Goal: Information Seeking & Learning: Learn about a topic

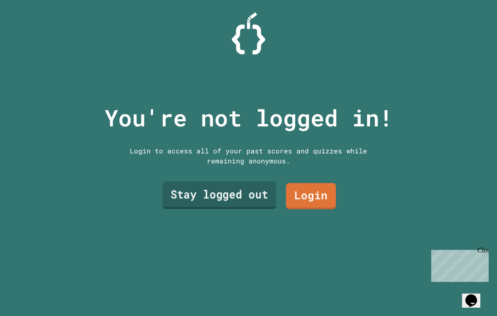
click at [248, 209] on link "Stay logged out" at bounding box center [219, 194] width 114 height 27
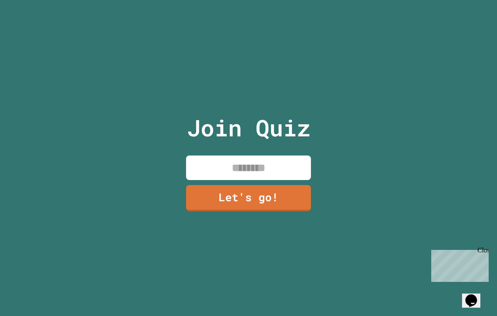
click at [260, 178] on input at bounding box center [248, 168] width 125 height 25
type input "******"
click at [296, 211] on link "Let's go!" at bounding box center [248, 198] width 125 height 26
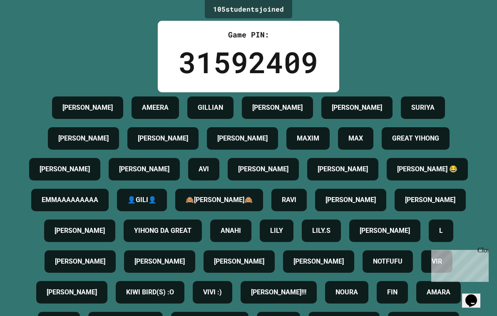
click at [481, 251] on div "Close" at bounding box center [482, 252] width 10 height 10
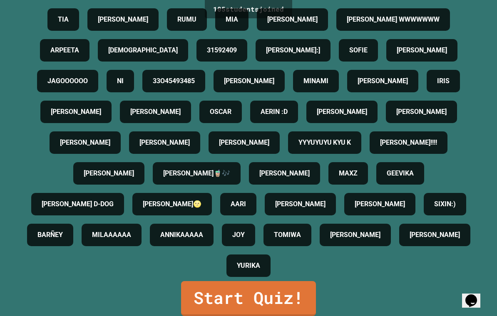
click at [203, 311] on link "Start Quiz!" at bounding box center [248, 298] width 135 height 35
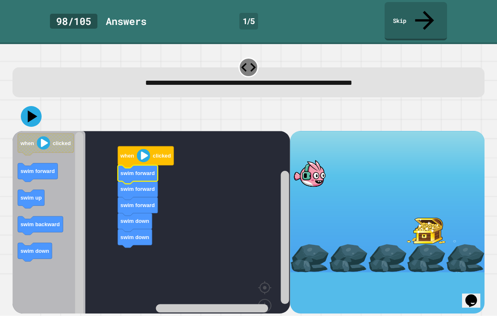
click at [135, 166] on icon "Blockly Workspace" at bounding box center [138, 175] width 40 height 19
click at [138, 149] on image "Blockly Workspace" at bounding box center [143, 155] width 13 height 13
click at [144, 149] on image "Blockly Workspace" at bounding box center [143, 155] width 13 height 13
click at [138, 149] on image "Blockly Workspace" at bounding box center [143, 155] width 13 height 13
click at [30, 111] on icon at bounding box center [33, 117] width 10 height 12
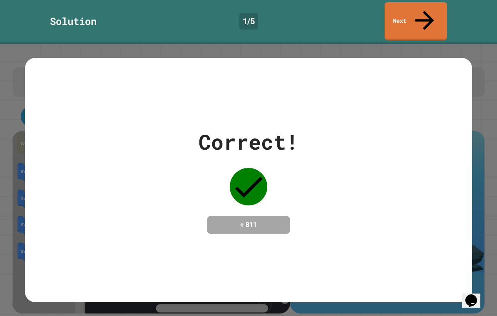
click at [429, 11] on link "Next" at bounding box center [415, 21] width 62 height 38
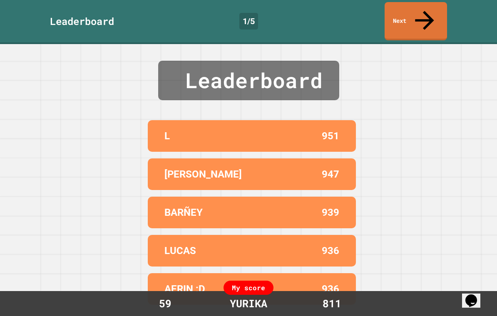
click at [426, 14] on icon at bounding box center [424, 20] width 28 height 28
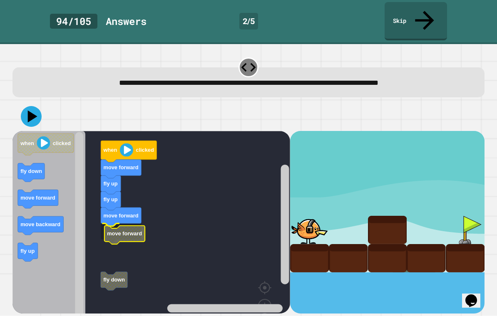
click at [104, 226] on icon "Blockly Workspace" at bounding box center [124, 235] width 40 height 19
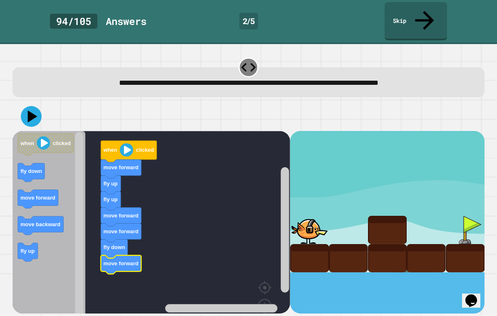
click at [30, 111] on icon at bounding box center [33, 117] width 10 height 12
click at [27, 106] on icon at bounding box center [31, 116] width 21 height 21
click at [30, 108] on button at bounding box center [31, 116] width 21 height 21
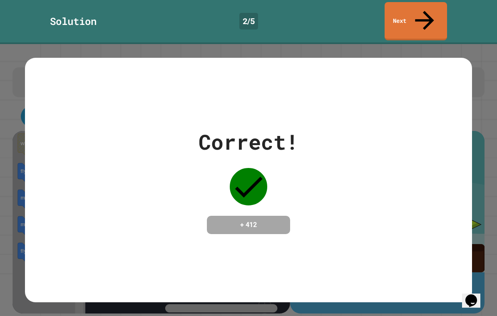
click at [418, 44] on div "Correct! + 412" at bounding box center [248, 180] width 497 height 272
click at [428, 15] on link "Next" at bounding box center [415, 21] width 62 height 38
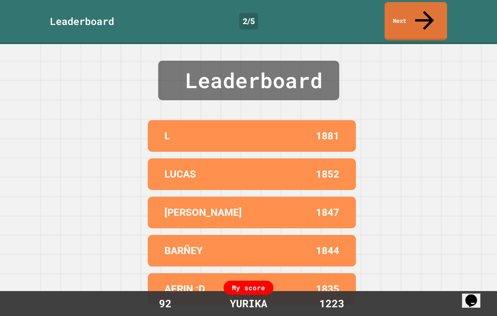
click at [427, 17] on link "Next" at bounding box center [415, 21] width 62 height 38
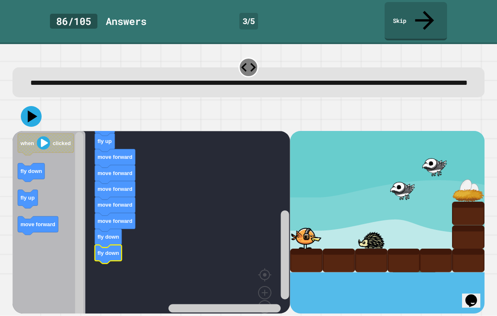
click at [34, 113] on icon at bounding box center [31, 116] width 21 height 21
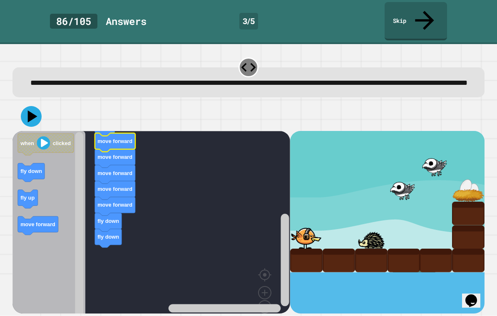
click at [21, 110] on button at bounding box center [31, 116] width 21 height 21
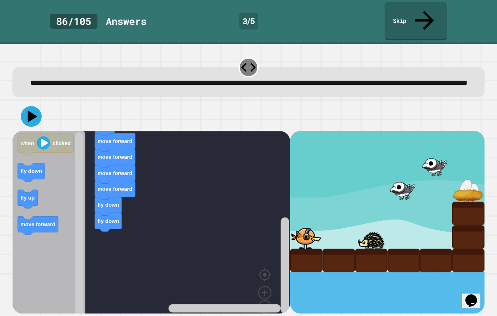
click at [31, 111] on icon at bounding box center [33, 117] width 10 height 12
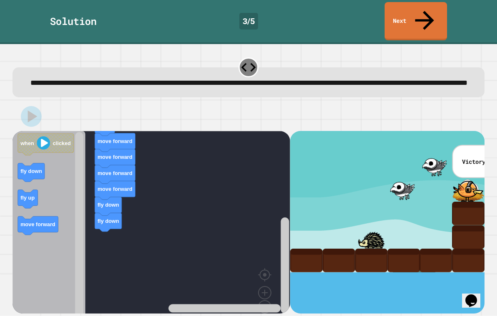
click at [433, 14] on link "Next" at bounding box center [415, 21] width 62 height 38
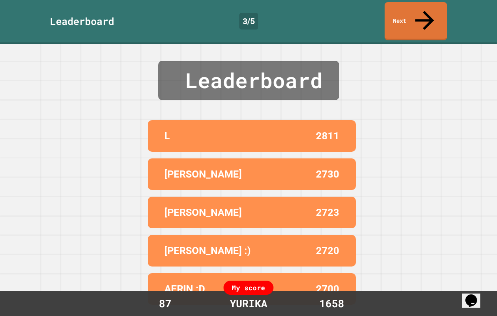
click at [430, 15] on link "Next" at bounding box center [415, 21] width 62 height 38
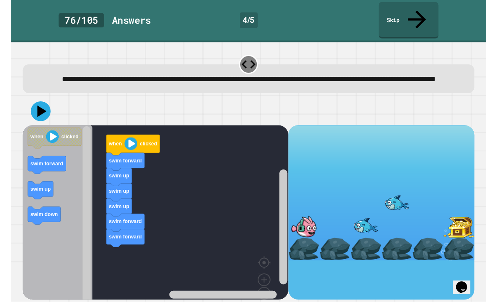
scroll to position [27, 0]
